Goal: Task Accomplishment & Management: Use online tool/utility

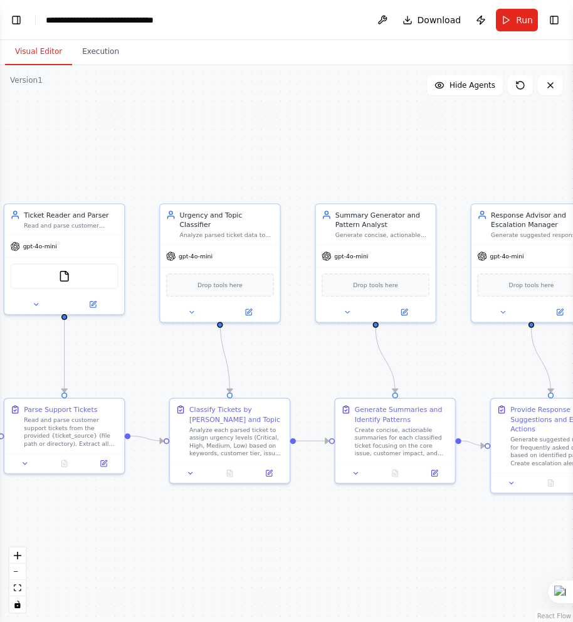
scroll to position [1372, 0]
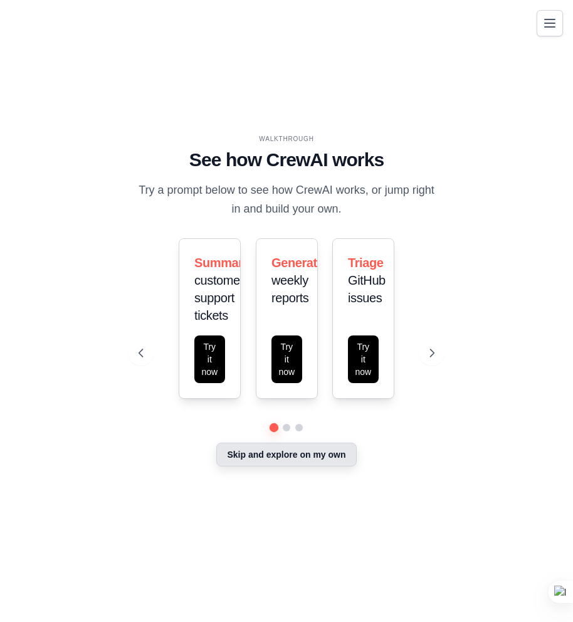
click at [307, 452] on button "Skip and explore on my own" at bounding box center [286, 455] width 140 height 24
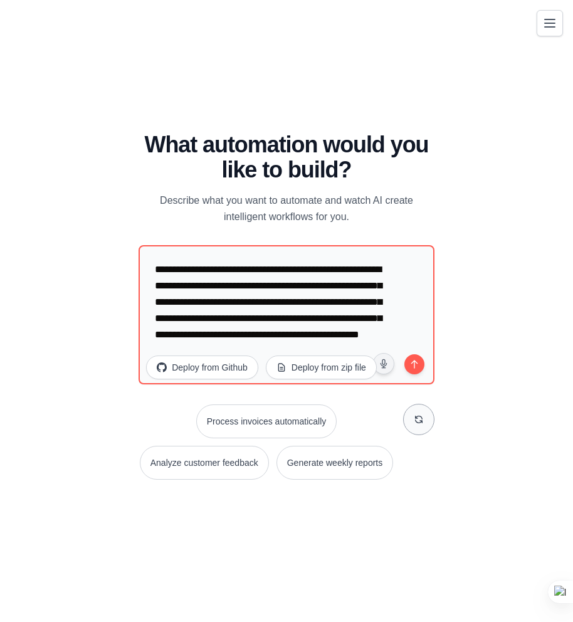
click at [418, 422] on icon at bounding box center [419, 420] width 10 height 10
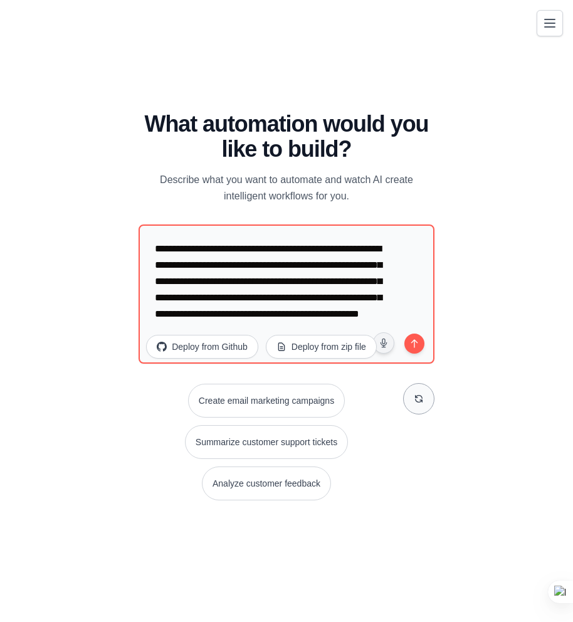
click at [418, 422] on div "Create email marketing campaigns Summarize customer support tickets Analyze cus…" at bounding box center [287, 442] width 296 height 117
click at [417, 394] on icon at bounding box center [419, 399] width 10 height 10
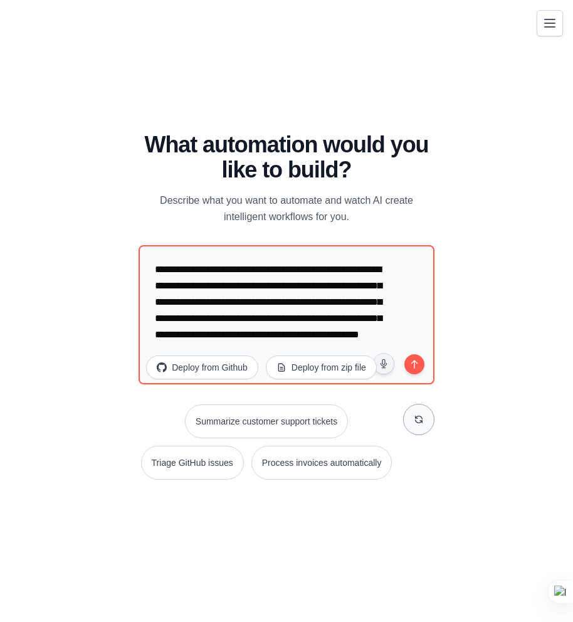
click at [417, 394] on div "**********" at bounding box center [287, 305] width 296 height 347
click at [414, 405] on button at bounding box center [418, 419] width 31 height 31
click at [416, 420] on icon at bounding box center [419, 420] width 10 height 10
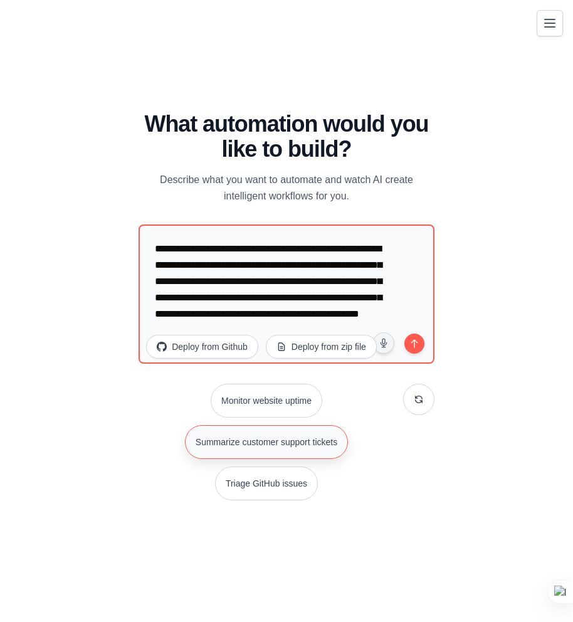
click at [331, 439] on button "Summarize customer support tickets" at bounding box center [266, 442] width 163 height 34
click at [284, 444] on button "Summarize customer support tickets" at bounding box center [266, 442] width 163 height 34
click at [539, 16] on button "Toggle navigation" at bounding box center [550, 22] width 26 height 26
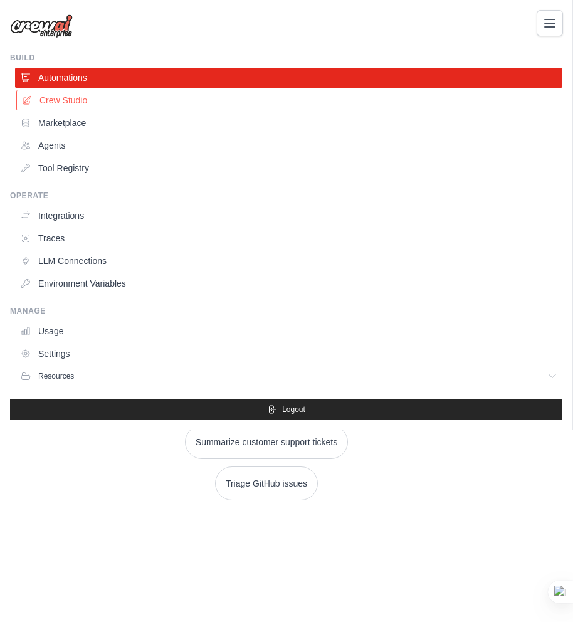
click at [73, 103] on link "Crew Studio" at bounding box center [289, 100] width 547 height 20
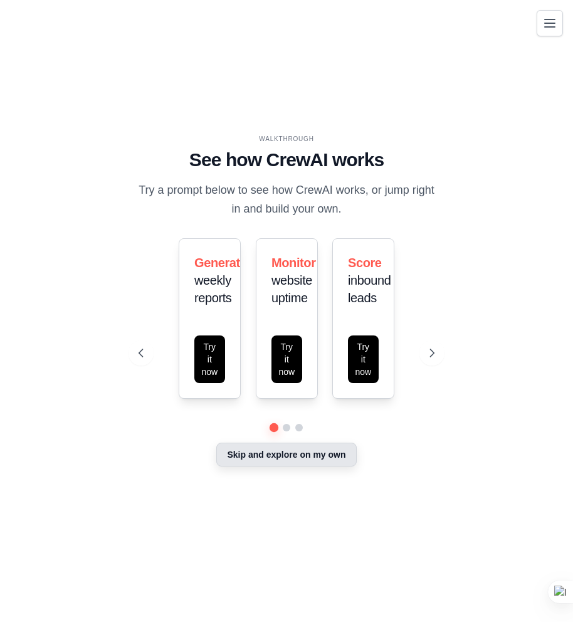
click at [251, 454] on button "Skip and explore on my own" at bounding box center [286, 455] width 140 height 24
